Goal: Task Accomplishment & Management: Complete application form

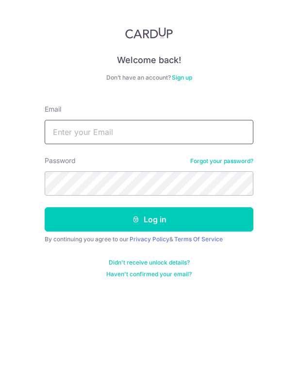
click at [96, 136] on input "Email" at bounding box center [149, 132] width 209 height 24
click at [99, 130] on input "Email" at bounding box center [149, 132] width 209 height 24
click at [97, 130] on input "Email" at bounding box center [149, 132] width 209 height 24
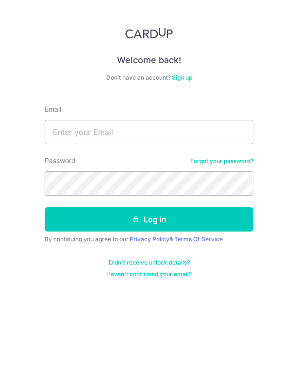
click at [183, 76] on link "Sign up" at bounding box center [182, 77] width 20 height 7
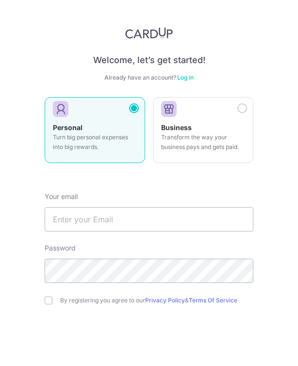
click at [152, 36] on img at bounding box center [149, 33] width 48 height 12
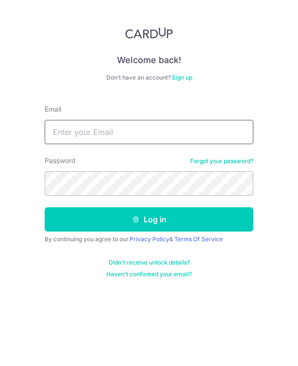
click at [166, 136] on input "Email" at bounding box center [149, 132] width 209 height 24
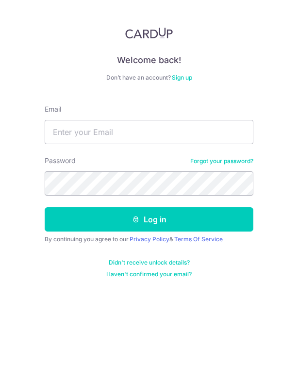
click at [110, 111] on div "Email" at bounding box center [149, 124] width 209 height 40
click at [183, 76] on link "Sign up" at bounding box center [182, 77] width 20 height 7
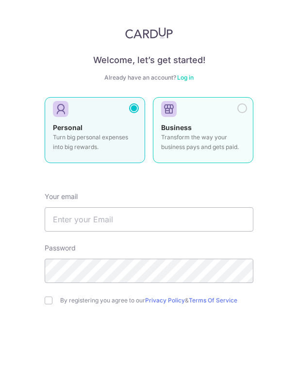
click at [192, 129] on div "Business Transform the way your business pays and gets paid." at bounding box center [203, 140] width 84 height 34
click at [104, 123] on div "Personal Turn big personal expenses into big rewards." at bounding box center [95, 140] width 84 height 34
click at [218, 138] on p "Transform the way your business pays and gets paid." at bounding box center [203, 141] width 84 height 19
click at [113, 138] on p "Turn big personal expenses into big rewards." at bounding box center [95, 141] width 84 height 19
click at [215, 132] on p "Transform the way your business pays and gets paid." at bounding box center [203, 141] width 84 height 19
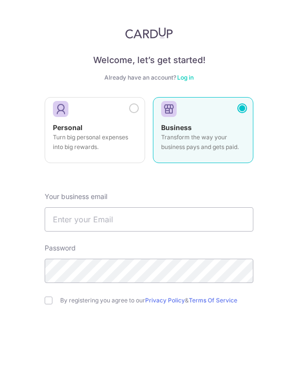
click at [148, 134] on div "Personal Turn big personal expenses into big rewards. Business Transform the wa…" at bounding box center [149, 133] width 209 height 72
click at [229, 136] on p "Transform the way your business pays and gets paid." at bounding box center [203, 141] width 84 height 19
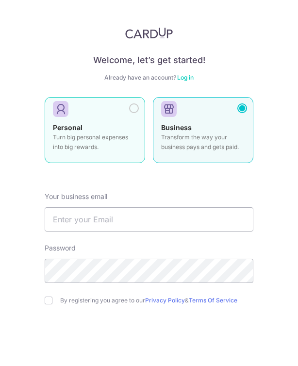
click at [103, 133] on p "Turn big personal expenses into big rewards." at bounding box center [95, 141] width 84 height 19
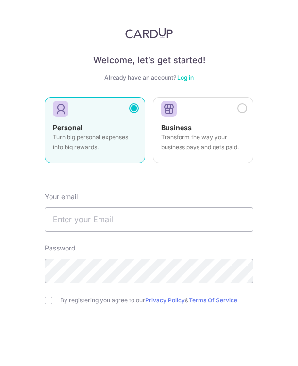
click at [187, 177] on div "Welcome, let’s get started! Already have an account? Log in Personal Turn big p…" at bounding box center [149, 212] width 209 height 370
